Goal: Book appointment/travel/reservation

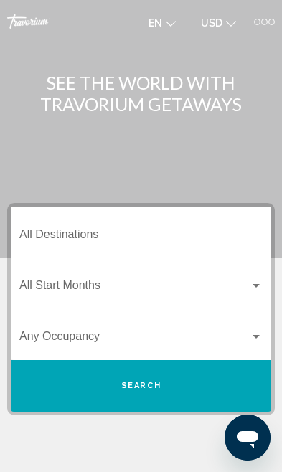
click at [100, 234] on input "Destination All Destinations" at bounding box center [140, 237] width 243 height 13
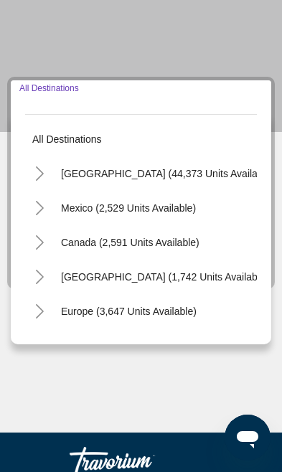
scroll to position [156, 0]
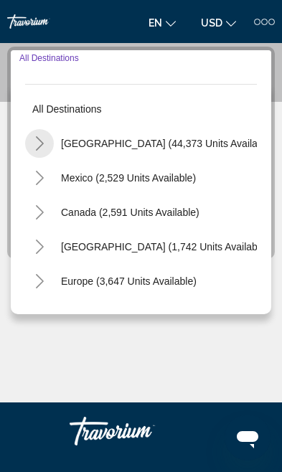
click at [49, 143] on button "Toggle United States (44,373 units available)" at bounding box center [39, 143] width 29 height 29
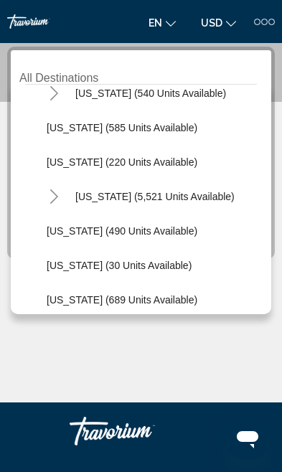
scroll to position [1255, 0]
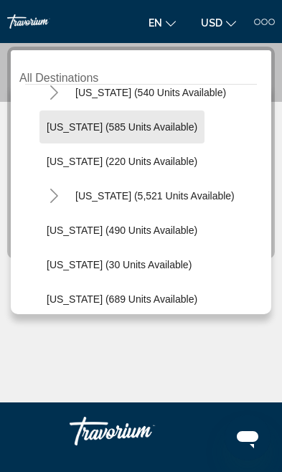
click at [135, 128] on span "[US_STATE] (585 units available)" at bounding box center [122, 126] width 151 height 11
type input "**********"
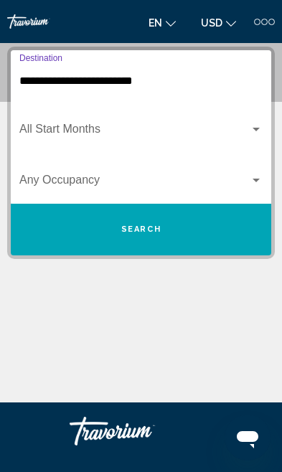
click at [189, 230] on button "Search" at bounding box center [141, 230] width 260 height 52
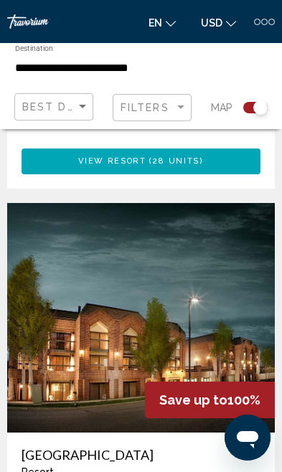
scroll to position [1387, 0]
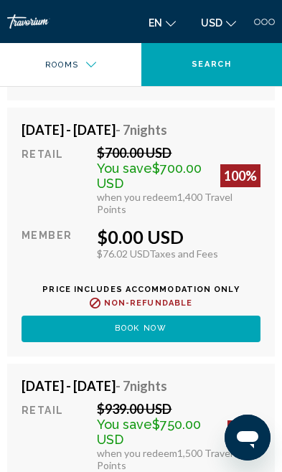
scroll to position [5797, 0]
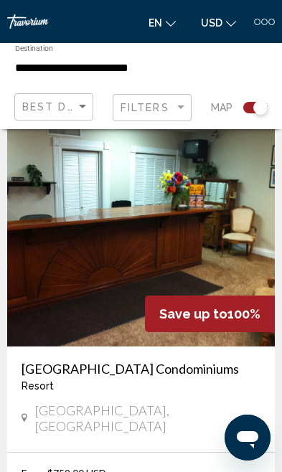
scroll to position [2558, 0]
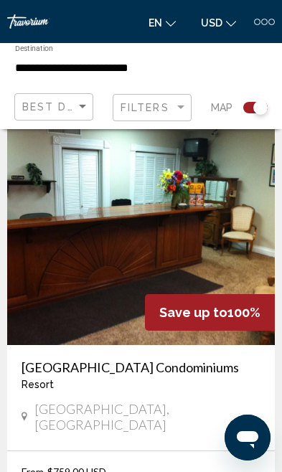
click at [249, 216] on img "Main content" at bounding box center [140, 229] width 267 height 229
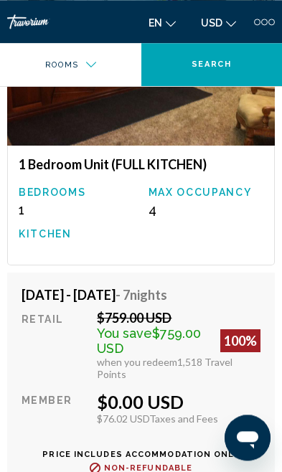
scroll to position [3273, 0]
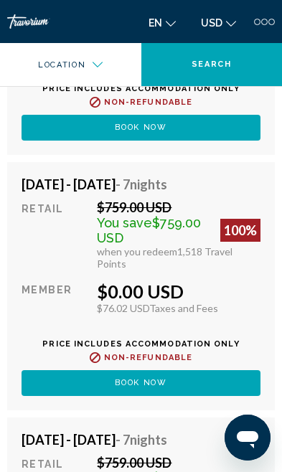
scroll to position [13127, 0]
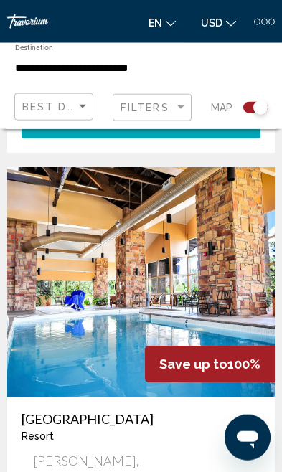
scroll to position [6301, 0]
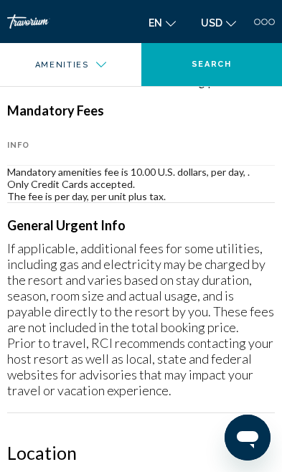
scroll to position [1058, 0]
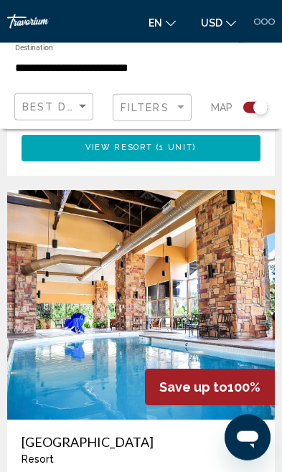
scroll to position [6521, 0]
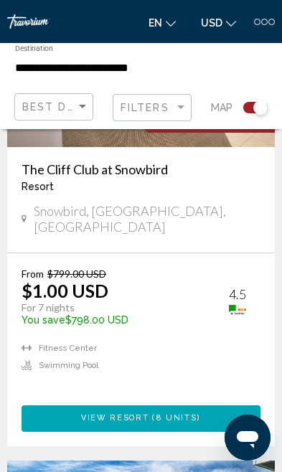
scroll to position [2214, 0]
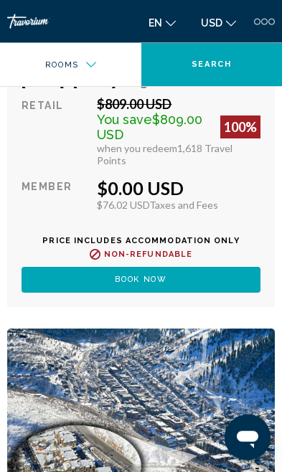
scroll to position [4759, 0]
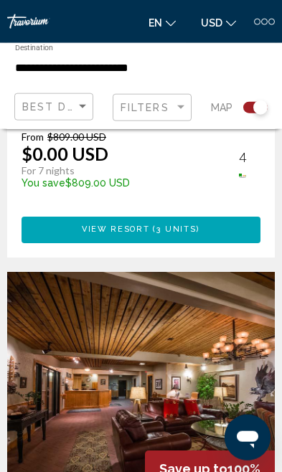
scroll to position [6418, 0]
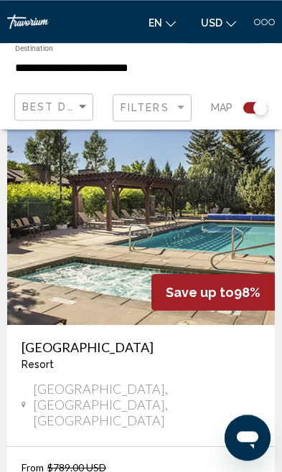
scroll to position [1517, 0]
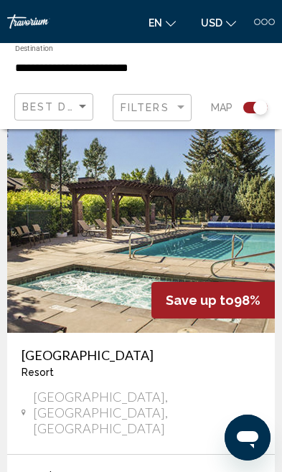
click at [244, 227] on img "Main content" at bounding box center [140, 217] width 267 height 229
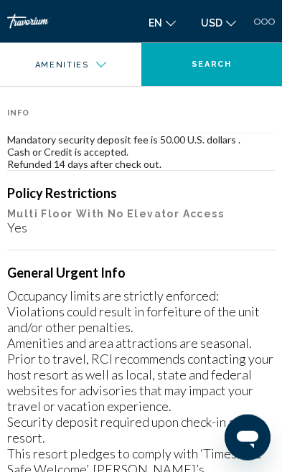
scroll to position [1146, 0]
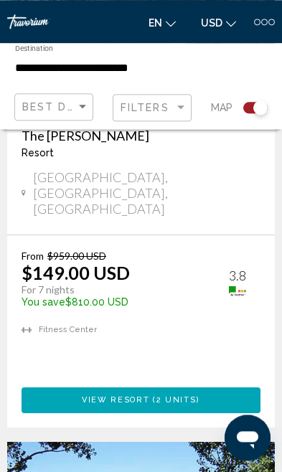
scroll to position [276, 0]
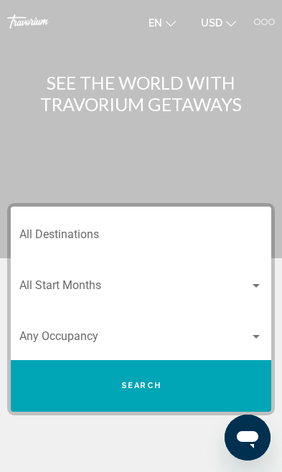
click at [265, 22] on div at bounding box center [264, 22] width 6 height 6
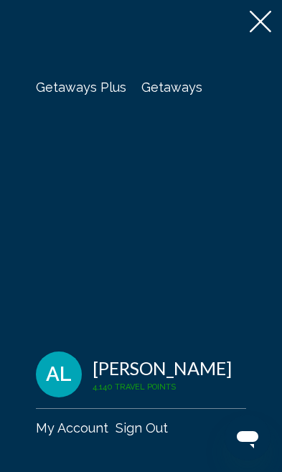
click at [165, 91] on span "Getaways" at bounding box center [171, 87] width 61 height 15
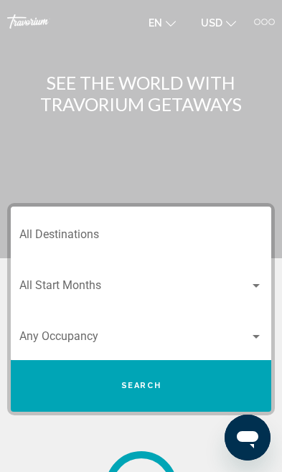
click at [94, 235] on input "Destination All Destinations" at bounding box center [140, 237] width 243 height 13
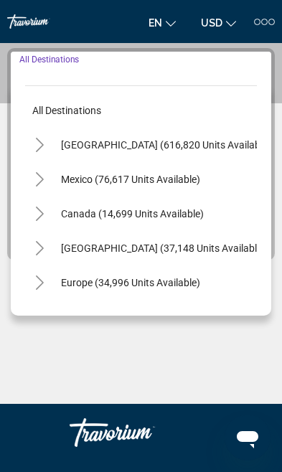
scroll to position [156, 0]
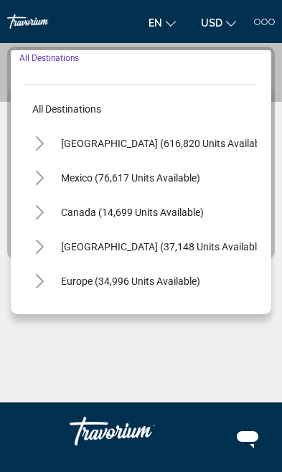
click at [53, 143] on button "Toggle United States (616,820 units available)" at bounding box center [39, 143] width 29 height 29
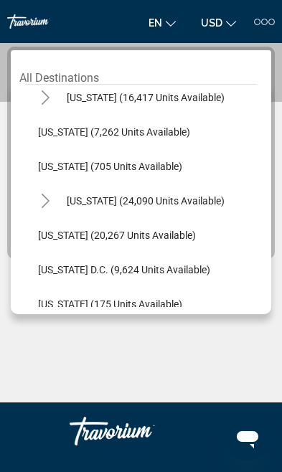
scroll to position [1330, 9]
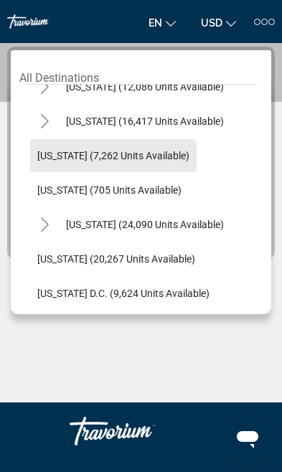
click at [146, 156] on span "[US_STATE] (7,262 units available)" at bounding box center [113, 155] width 152 height 11
type input "**********"
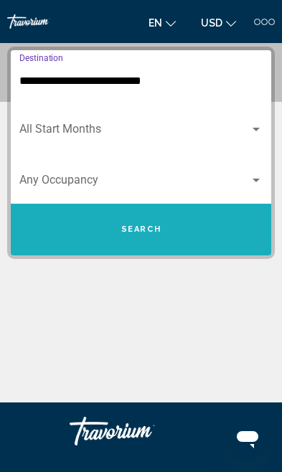
click at [201, 234] on button "Search" at bounding box center [141, 230] width 260 height 52
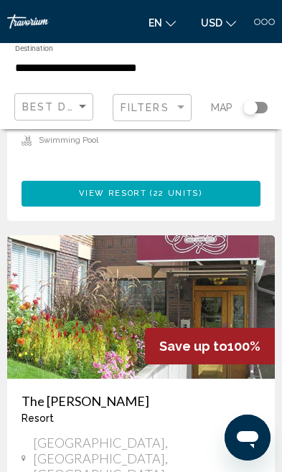
scroll to position [2830, 0]
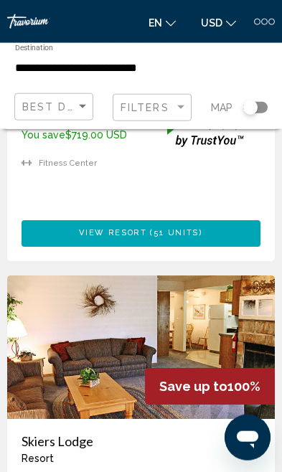
scroll to position [5188, 0]
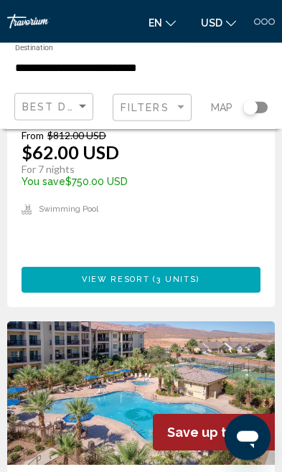
scroll to position [2231, 0]
